Goal: Transaction & Acquisition: Register for event/course

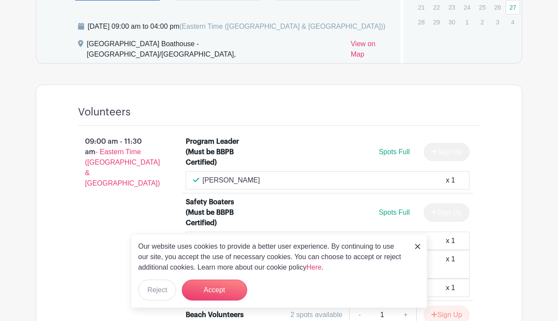
scroll to position [496, 0]
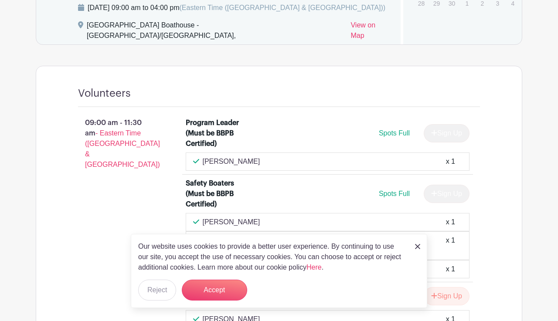
click at [416, 249] on img at bounding box center [417, 246] width 5 height 5
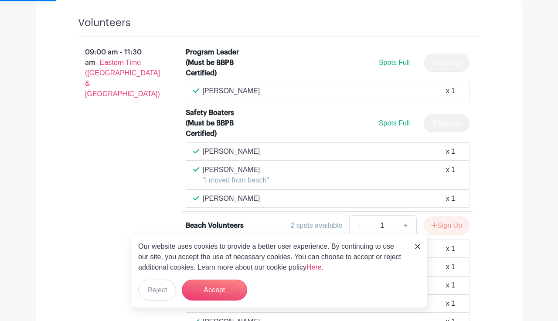
scroll to position [574, 0]
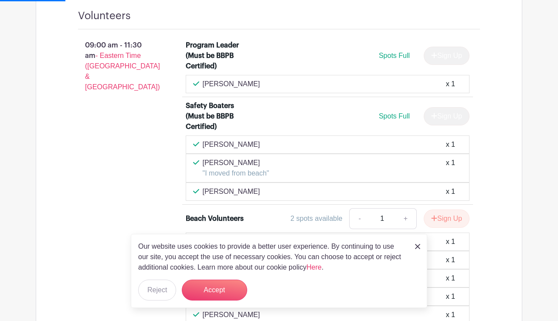
click at [416, 248] on img at bounding box center [417, 246] width 5 height 5
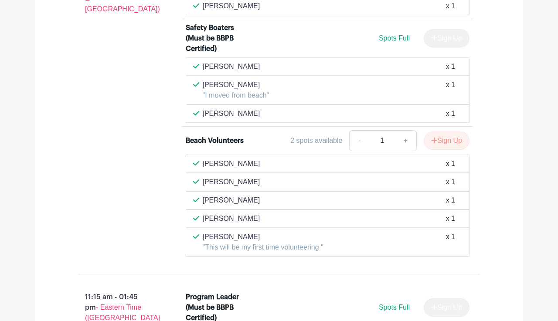
scroll to position [643, 0]
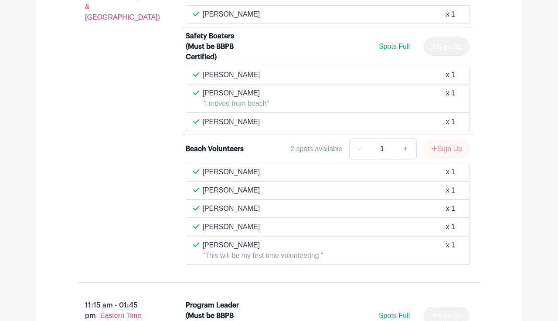
click at [451, 151] on button "Sign Up" at bounding box center [446, 149] width 46 height 18
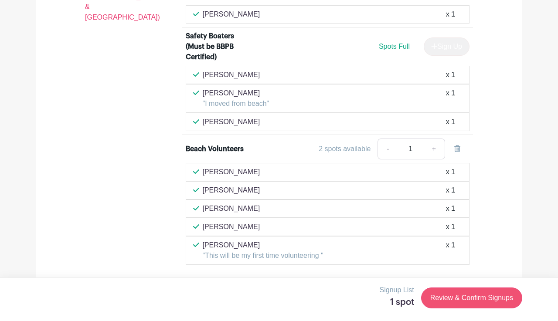
click at [467, 298] on link "Review & Confirm Signups" at bounding box center [471, 297] width 101 height 21
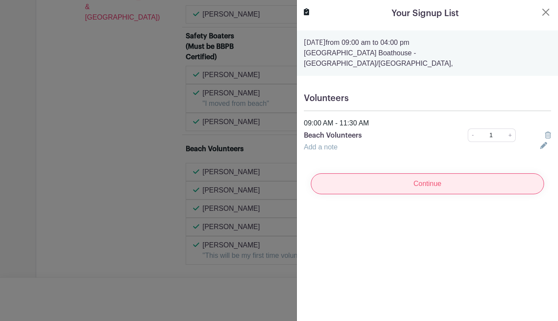
click at [424, 174] on input "Continue" at bounding box center [427, 183] width 233 height 21
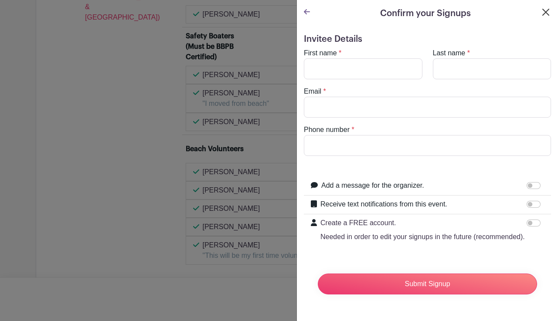
click at [548, 10] on button "Close" at bounding box center [545, 12] width 10 height 10
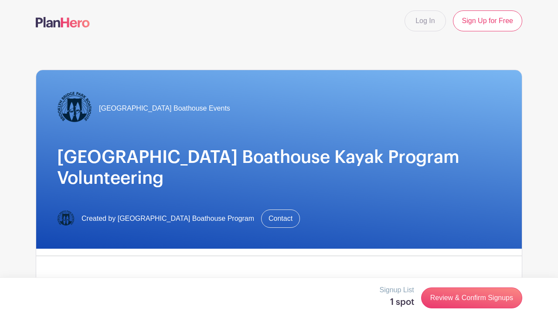
scroll to position [0, 0]
click at [426, 20] on link "Log In" at bounding box center [424, 20] width 41 height 21
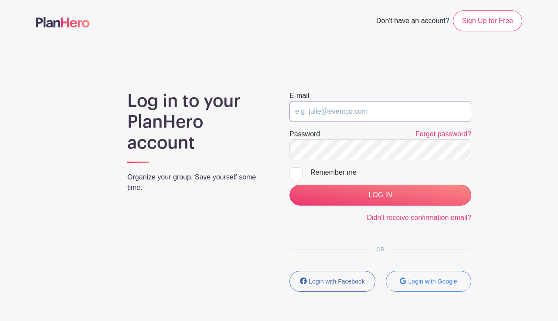
type input "[EMAIL_ADDRESS][DOMAIN_NAME]"
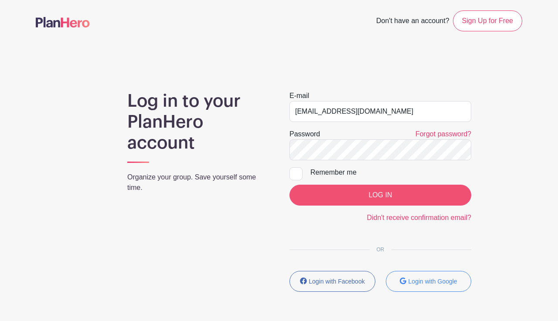
click at [375, 192] on input "LOG IN" at bounding box center [380, 195] width 182 height 21
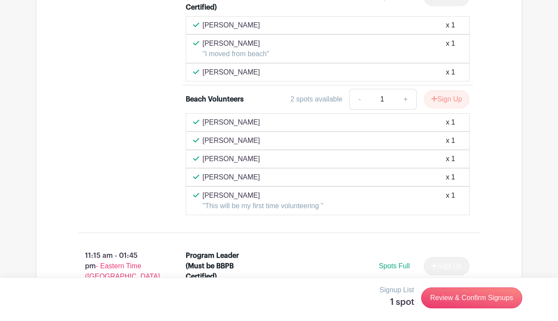
scroll to position [684, 0]
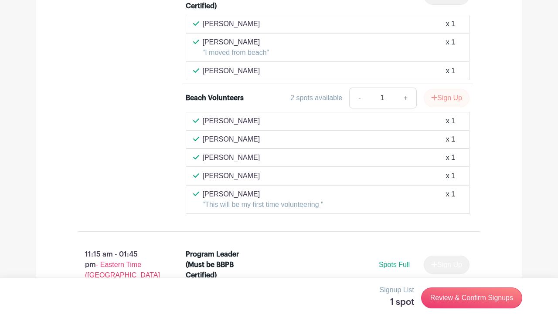
click at [448, 101] on button "Sign Up" at bounding box center [446, 98] width 46 height 18
click at [426, 294] on link "Review & Confirm Signups" at bounding box center [471, 297] width 101 height 21
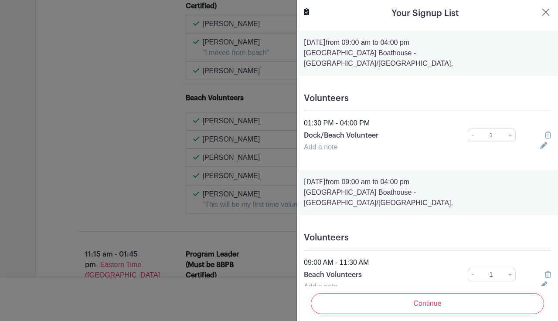
click at [549, 132] on icon at bounding box center [547, 135] width 6 height 7
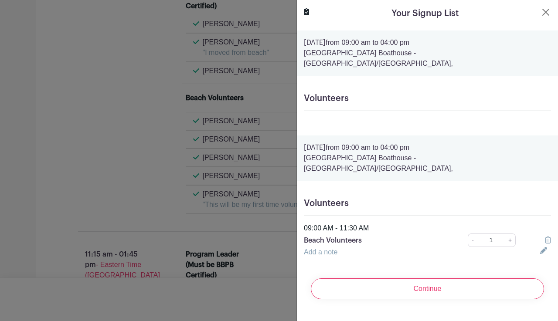
click at [544, 235] on div at bounding box center [544, 240] width 21 height 10
click at [551, 235] on div at bounding box center [544, 240] width 21 height 10
click at [548, 237] on icon at bounding box center [547, 240] width 6 height 7
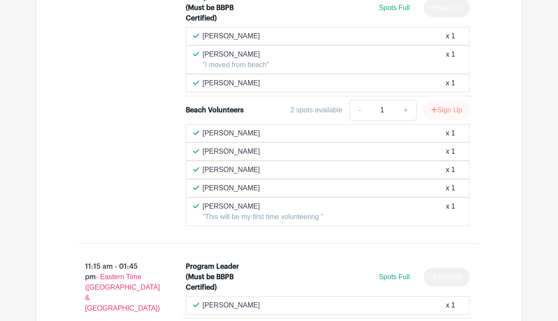
scroll to position [672, 0]
click at [449, 112] on button "Sign Up" at bounding box center [446, 110] width 46 height 18
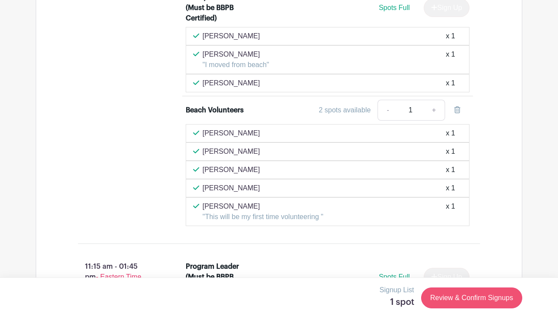
click at [449, 302] on link "Review & Confirm Signups" at bounding box center [471, 297] width 101 height 21
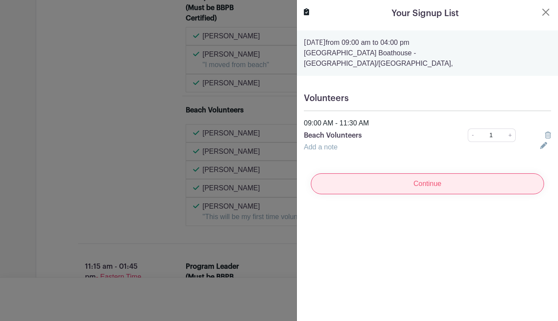
click at [407, 173] on input "Continue" at bounding box center [427, 183] width 233 height 21
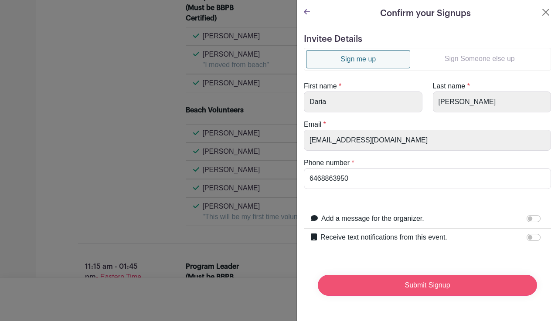
click at [425, 284] on input "Submit Signup" at bounding box center [427, 285] width 219 height 21
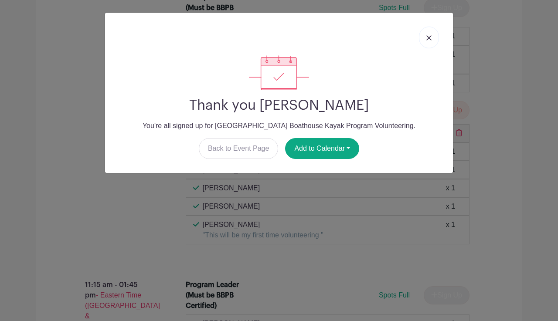
click at [427, 39] on img at bounding box center [428, 37] width 5 height 5
